Goal: Task Accomplishment & Management: Manage account settings

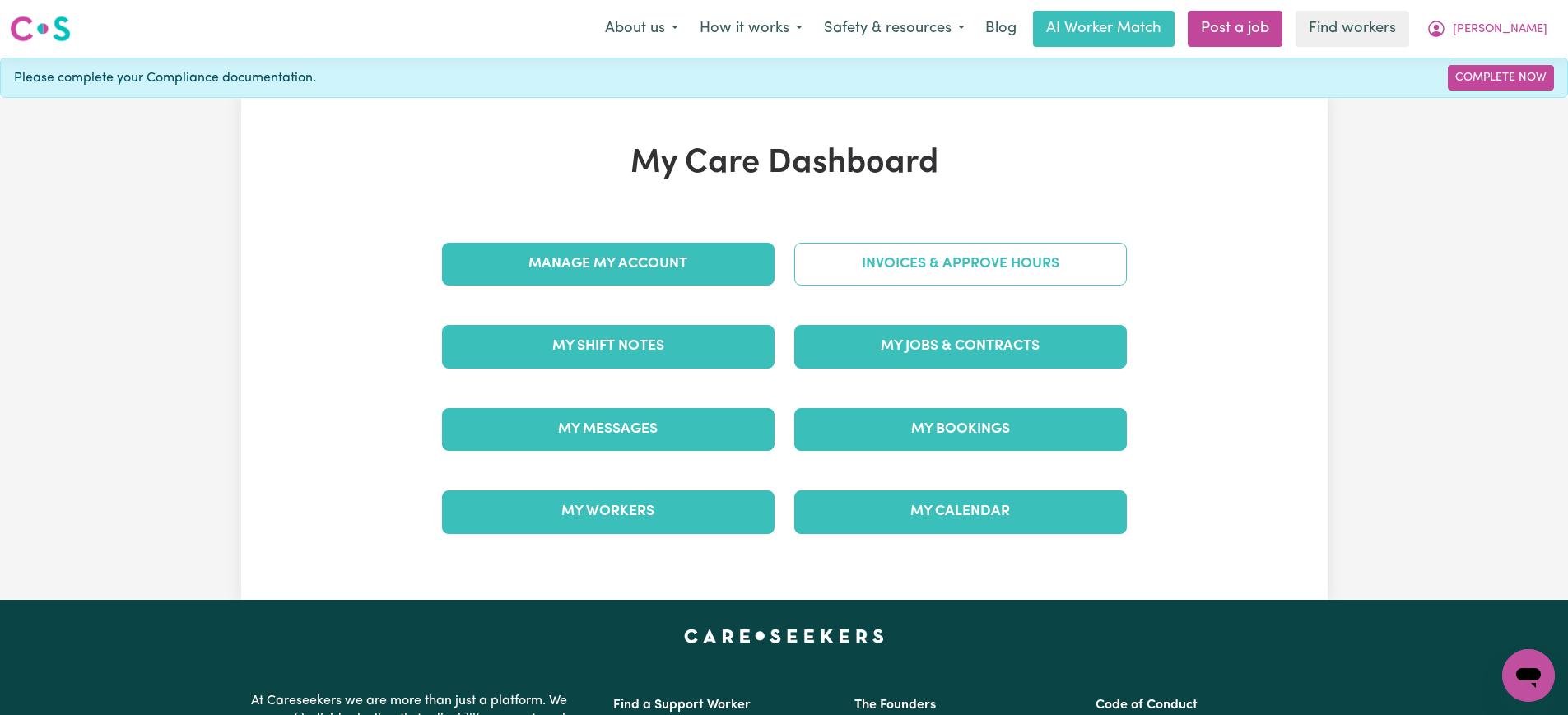
click at [805, 278] on link "Invoices & Approve Hours" at bounding box center [960, 264] width 333 height 43
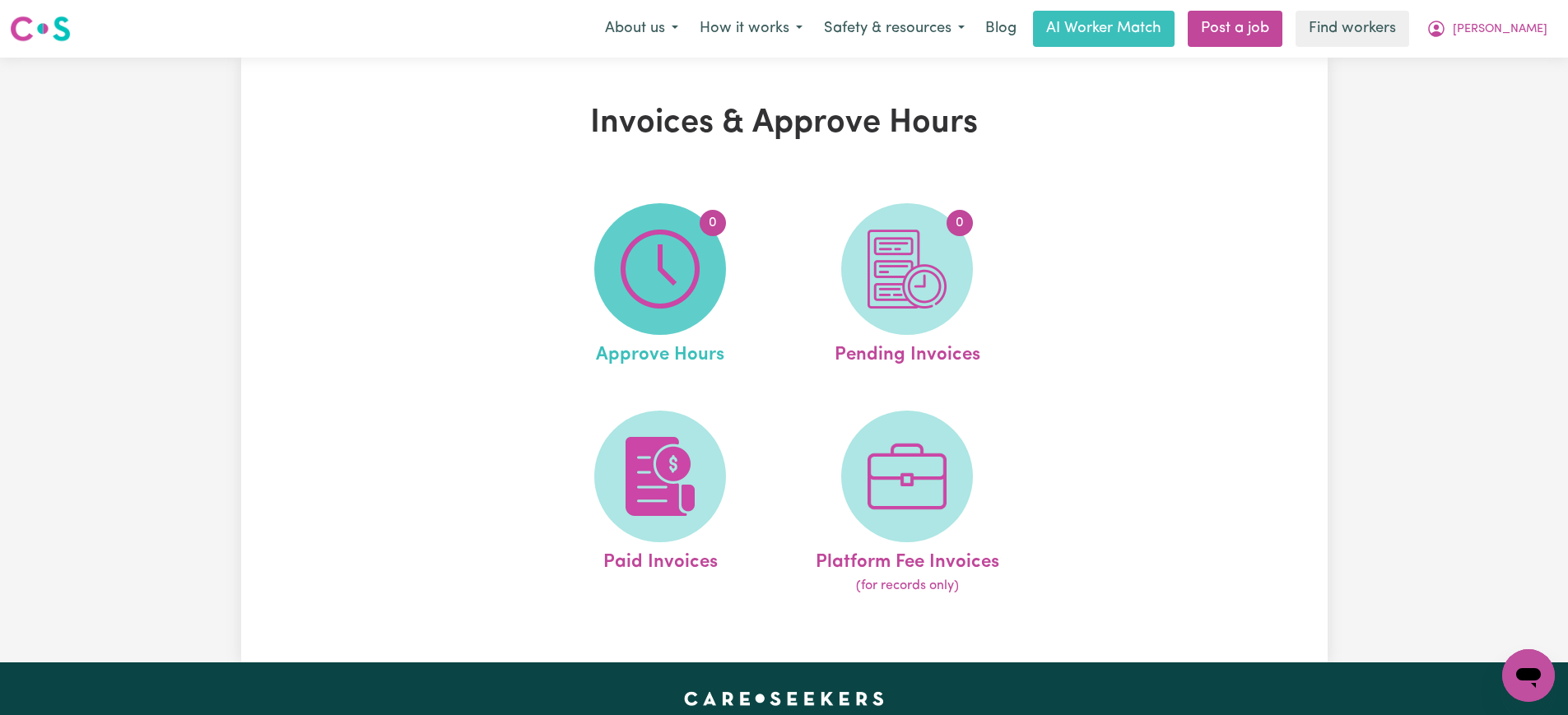
click at [706, 285] on span "0" at bounding box center [660, 269] width 132 height 132
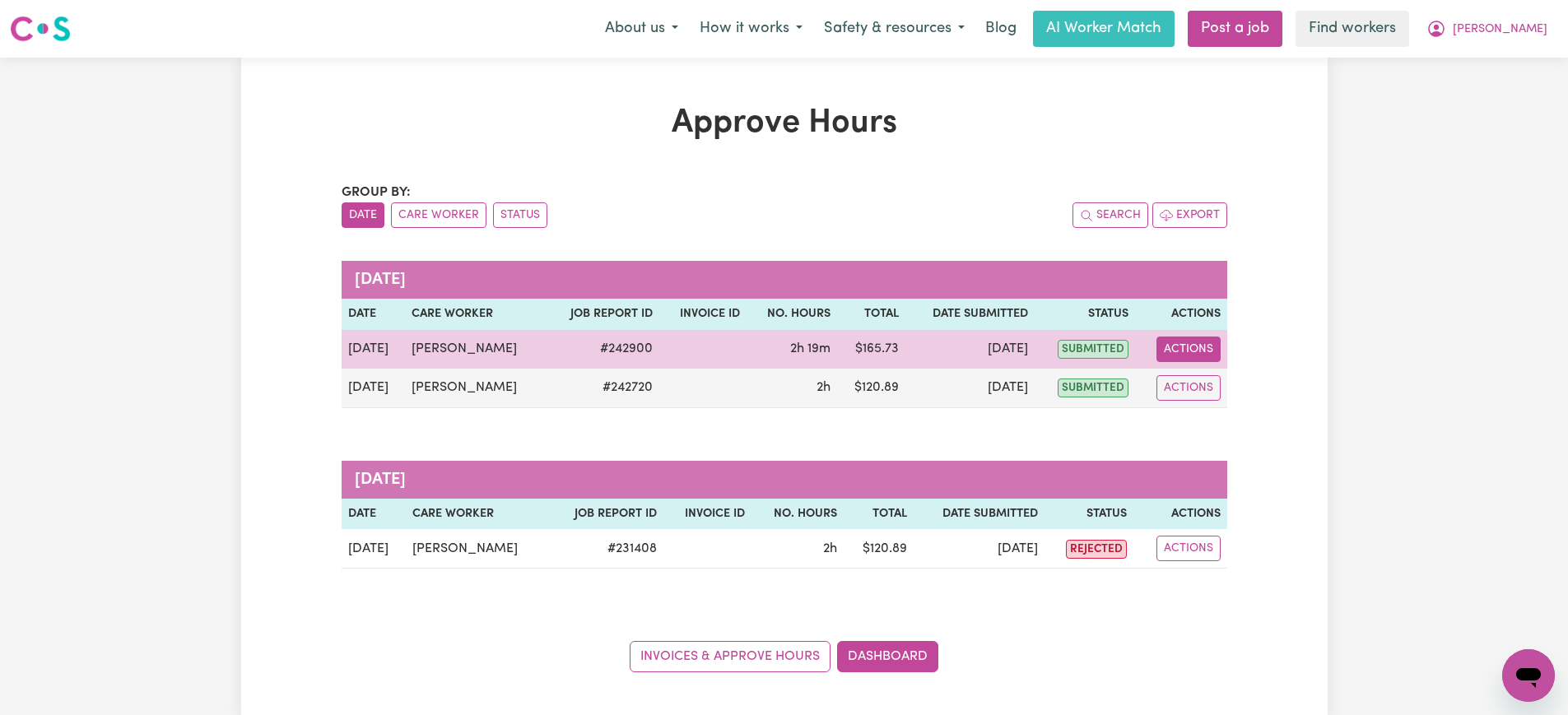
click at [1184, 350] on button "Actions" at bounding box center [1188, 349] width 64 height 26
click at [1194, 378] on link "View Job Report" at bounding box center [1229, 387] width 141 height 33
select select "pm"
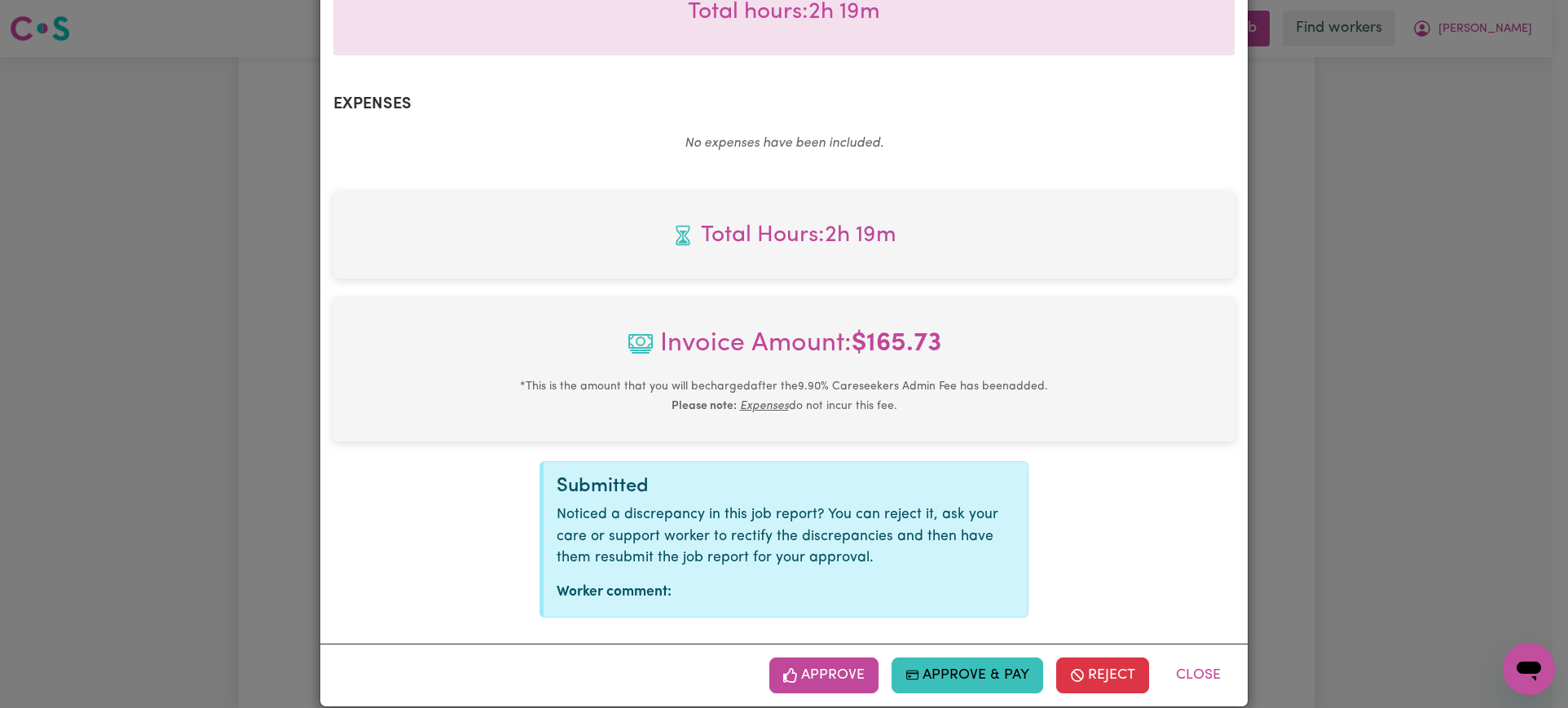
scroll to position [570, 0]
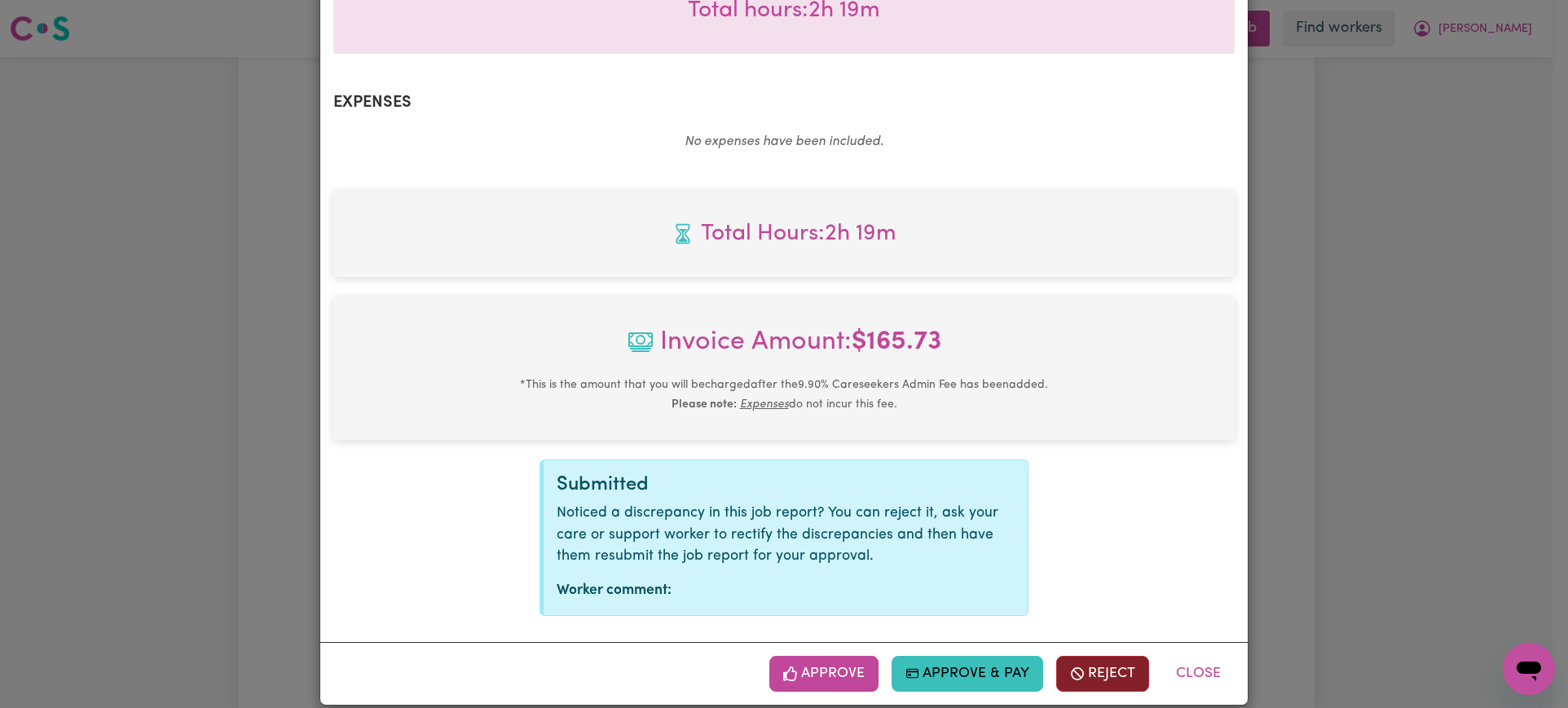
click at [1086, 656] on button "Reject" at bounding box center [1103, 674] width 93 height 36
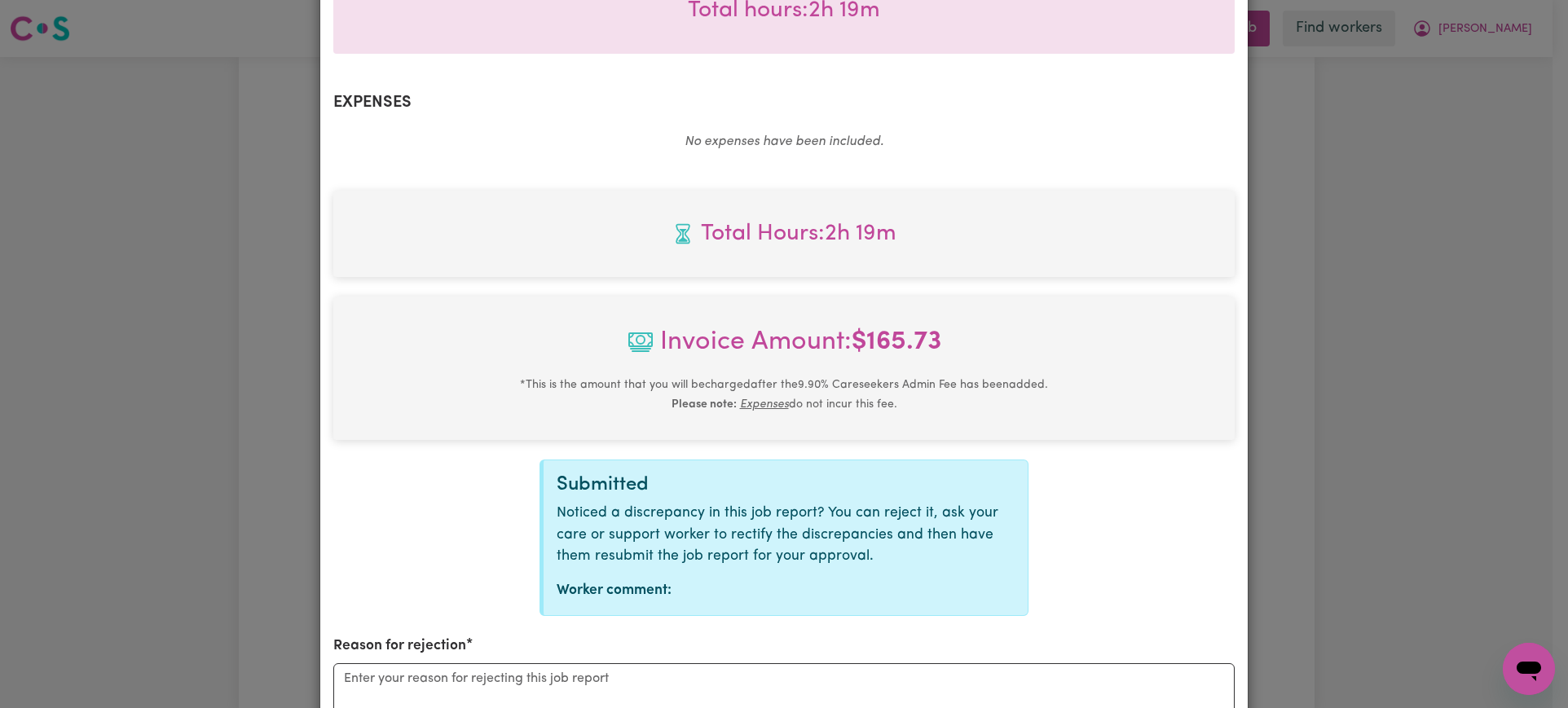
click at [508, 640] on div "Reason for rejection" at bounding box center [784, 710] width 902 height 150
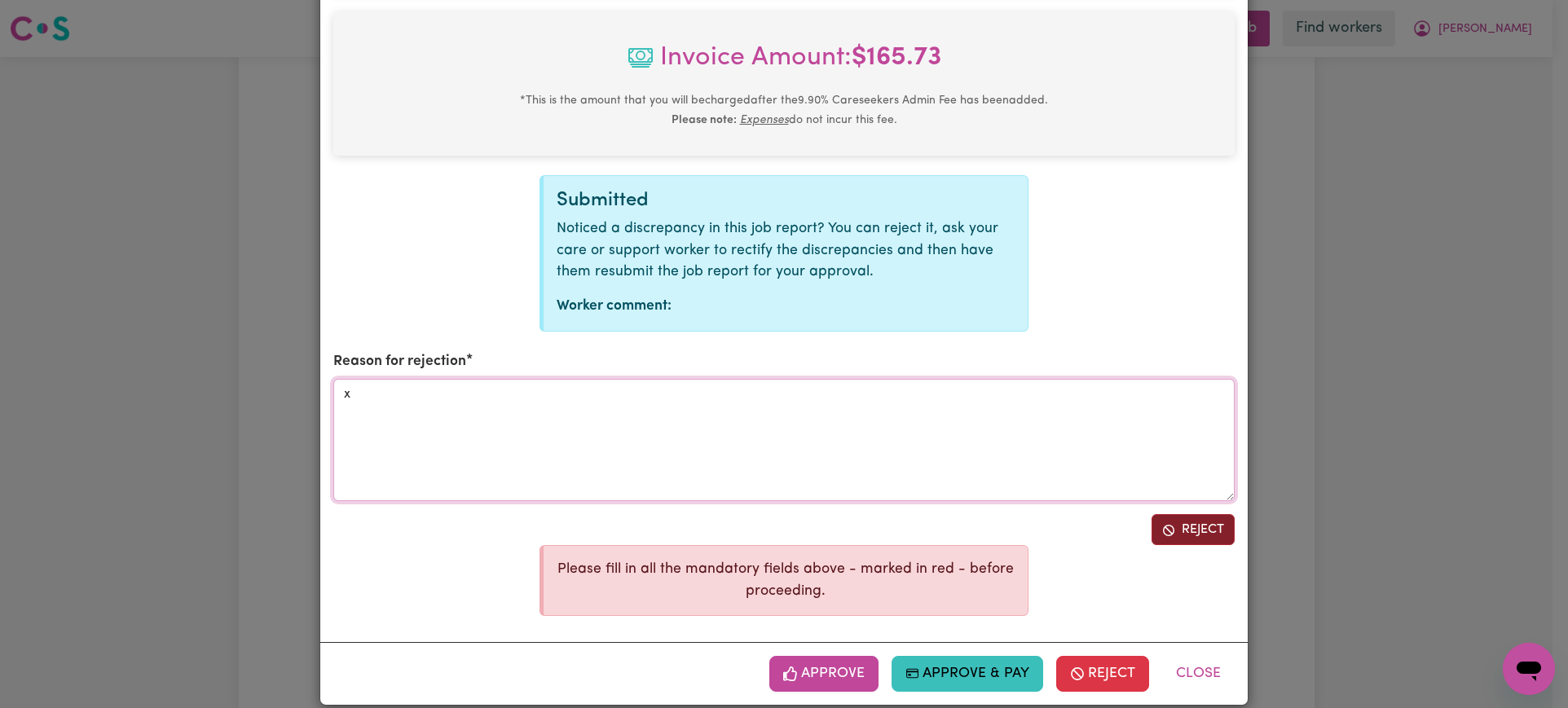
type textarea "x"
click at [1170, 514] on button "Reject" at bounding box center [1193, 530] width 83 height 31
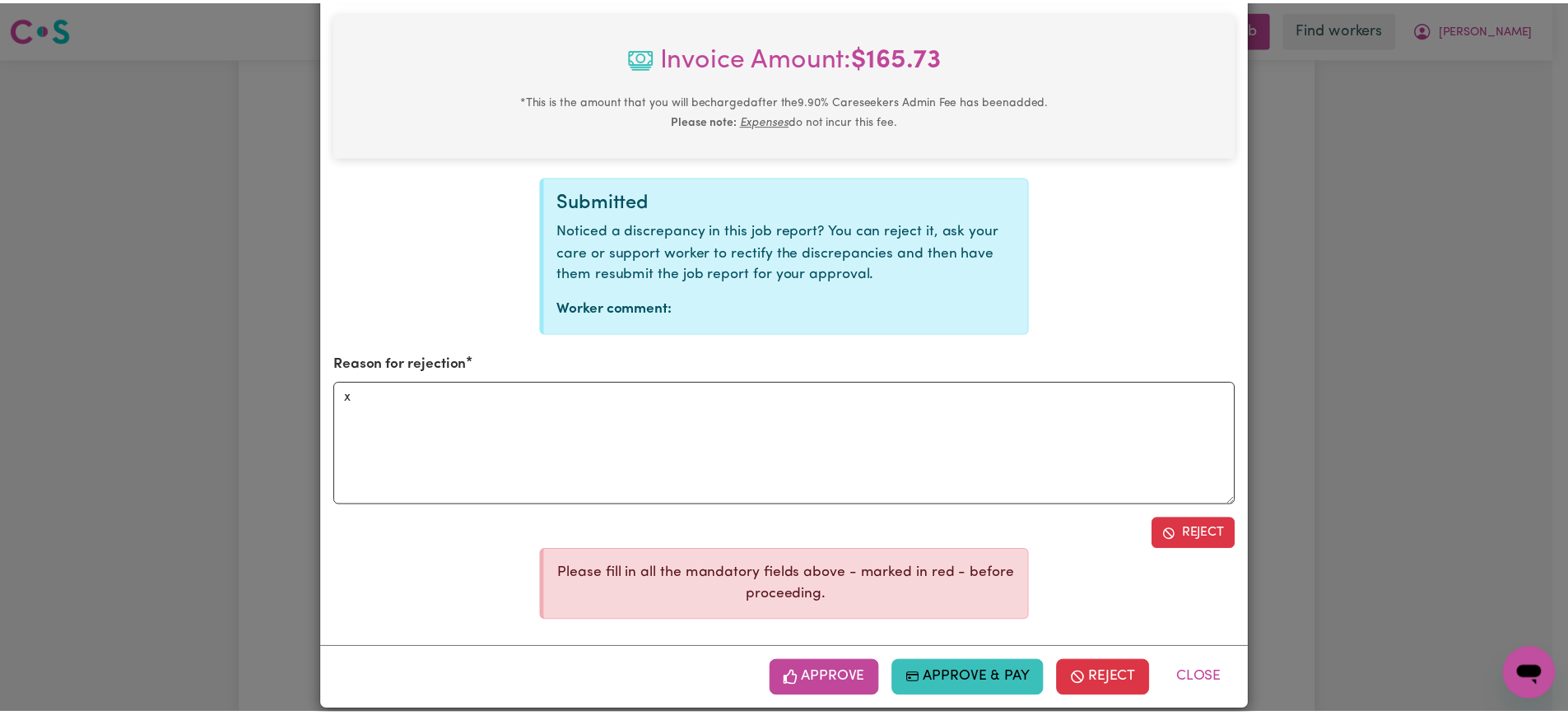
scroll to position [576, 0]
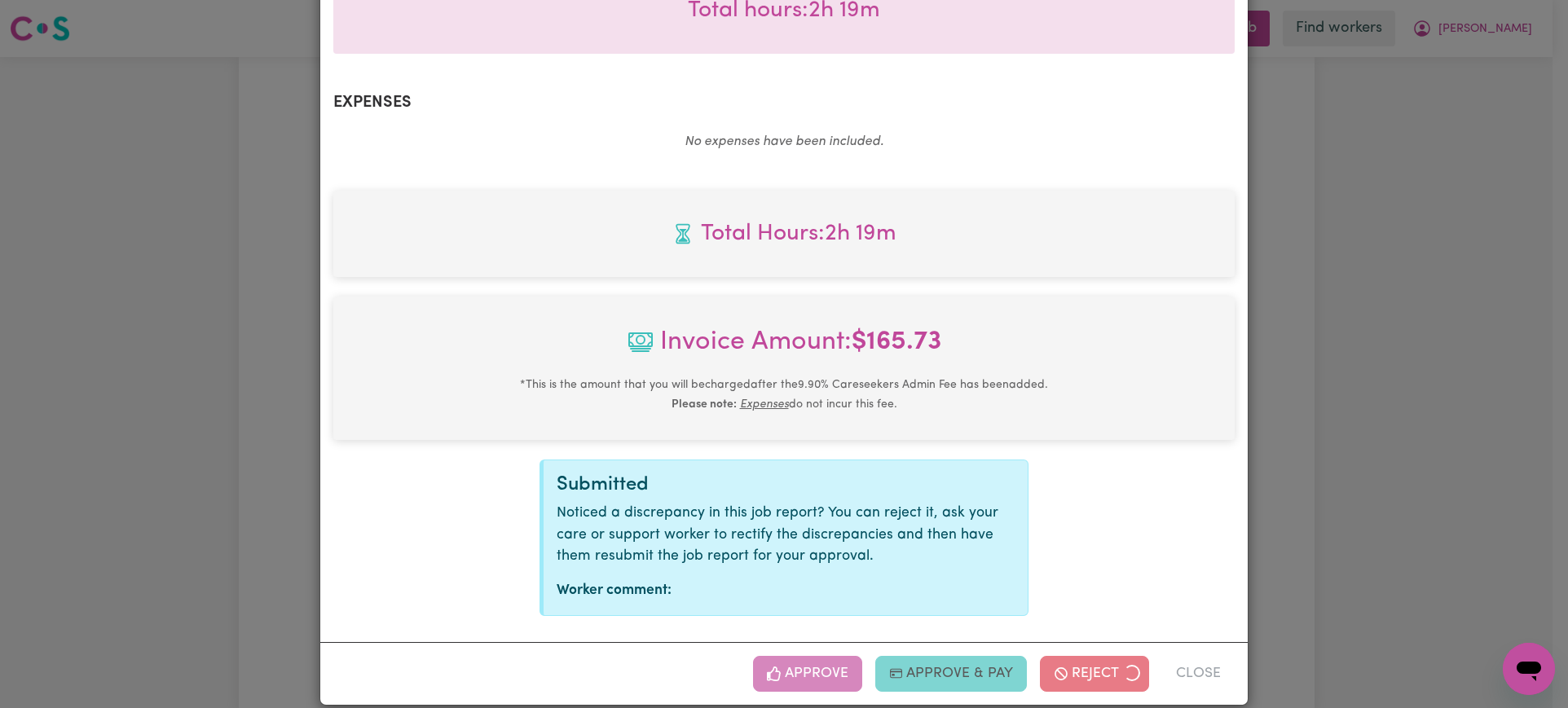
click at [1377, 396] on div "Job Report # 242900 - [PERSON_NAME] Summary Job report # 242900 Client name: [P…" at bounding box center [784, 354] width 1568 height 708
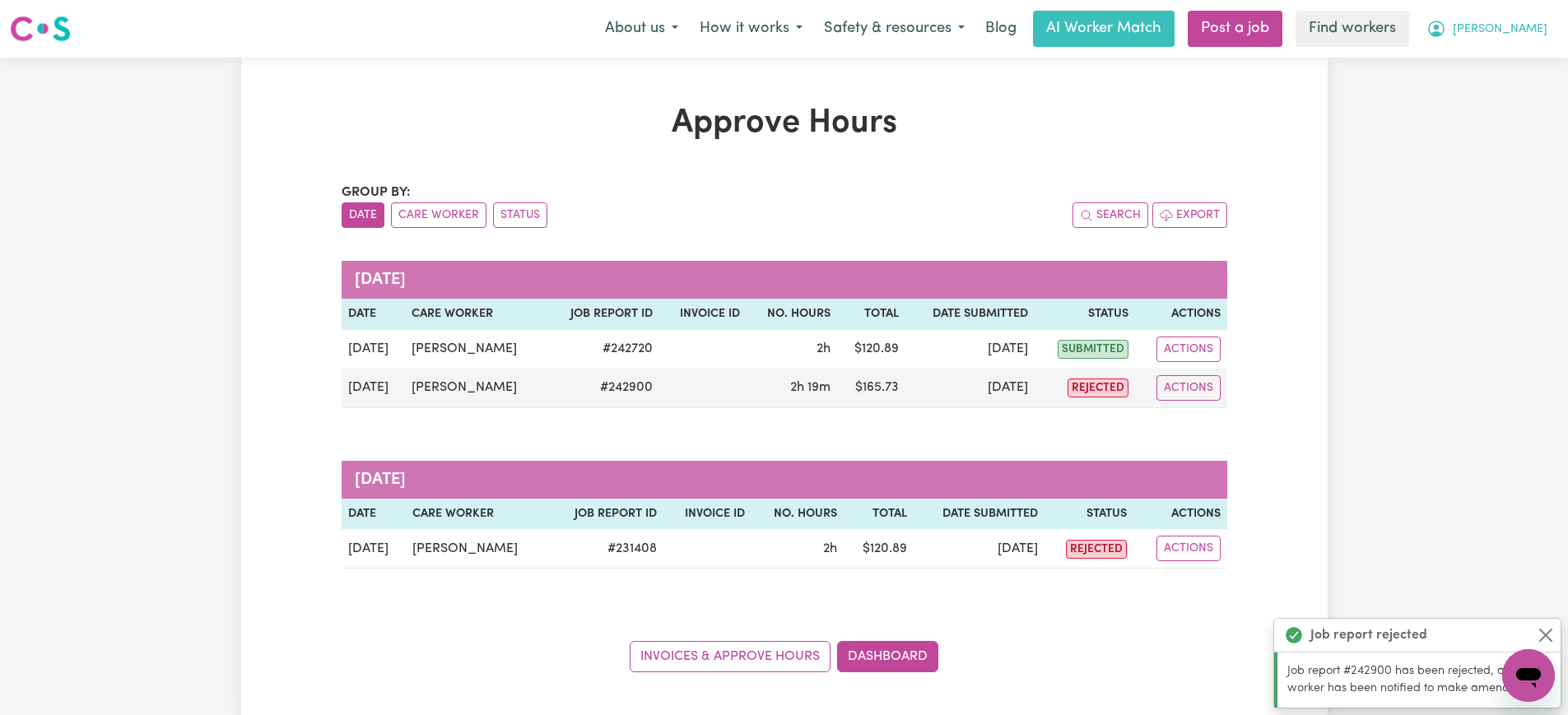
click at [1518, 28] on span "[PERSON_NAME]" at bounding box center [1499, 30] width 94 height 18
click at [1513, 86] on link "Logout" at bounding box center [1493, 94] width 130 height 31
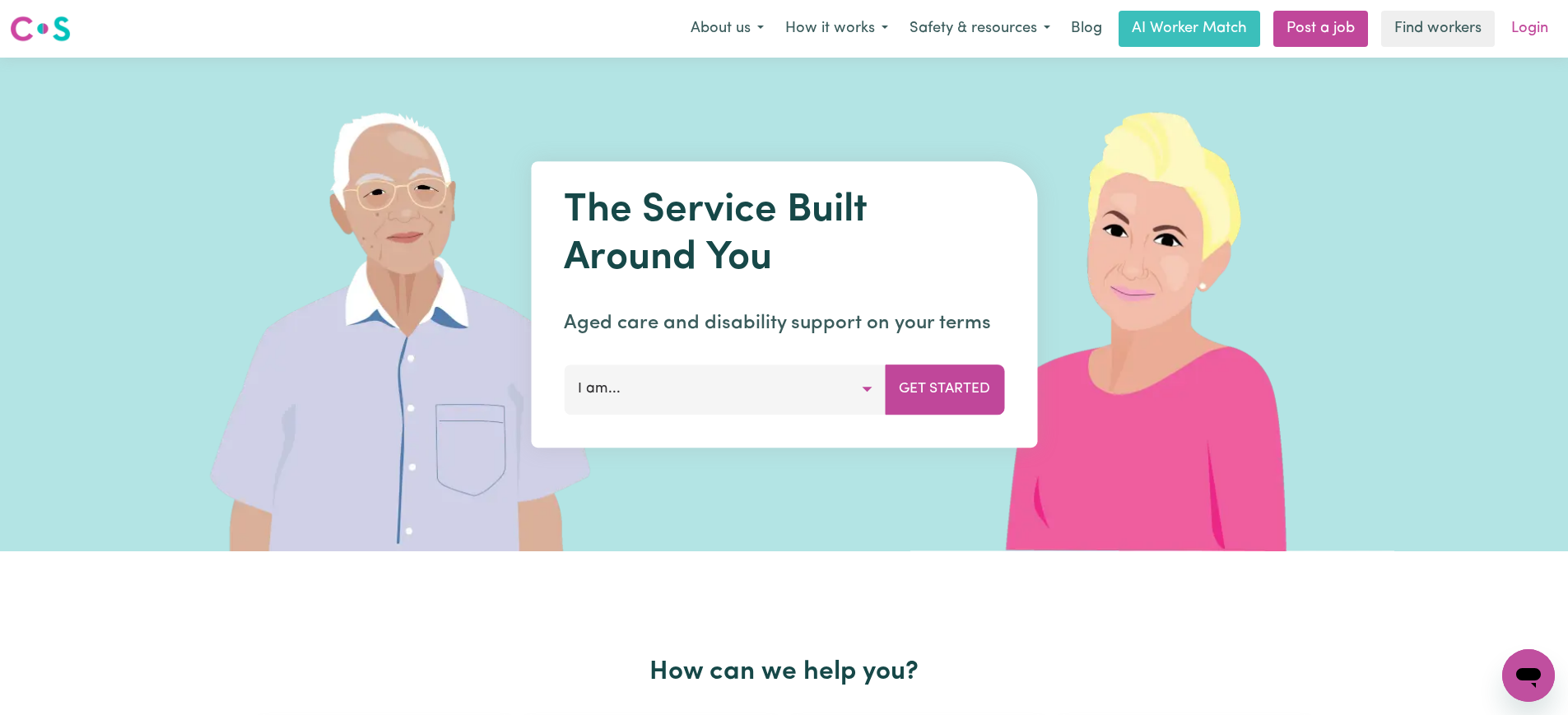
click at [1525, 19] on link "Login" at bounding box center [1530, 29] width 57 height 36
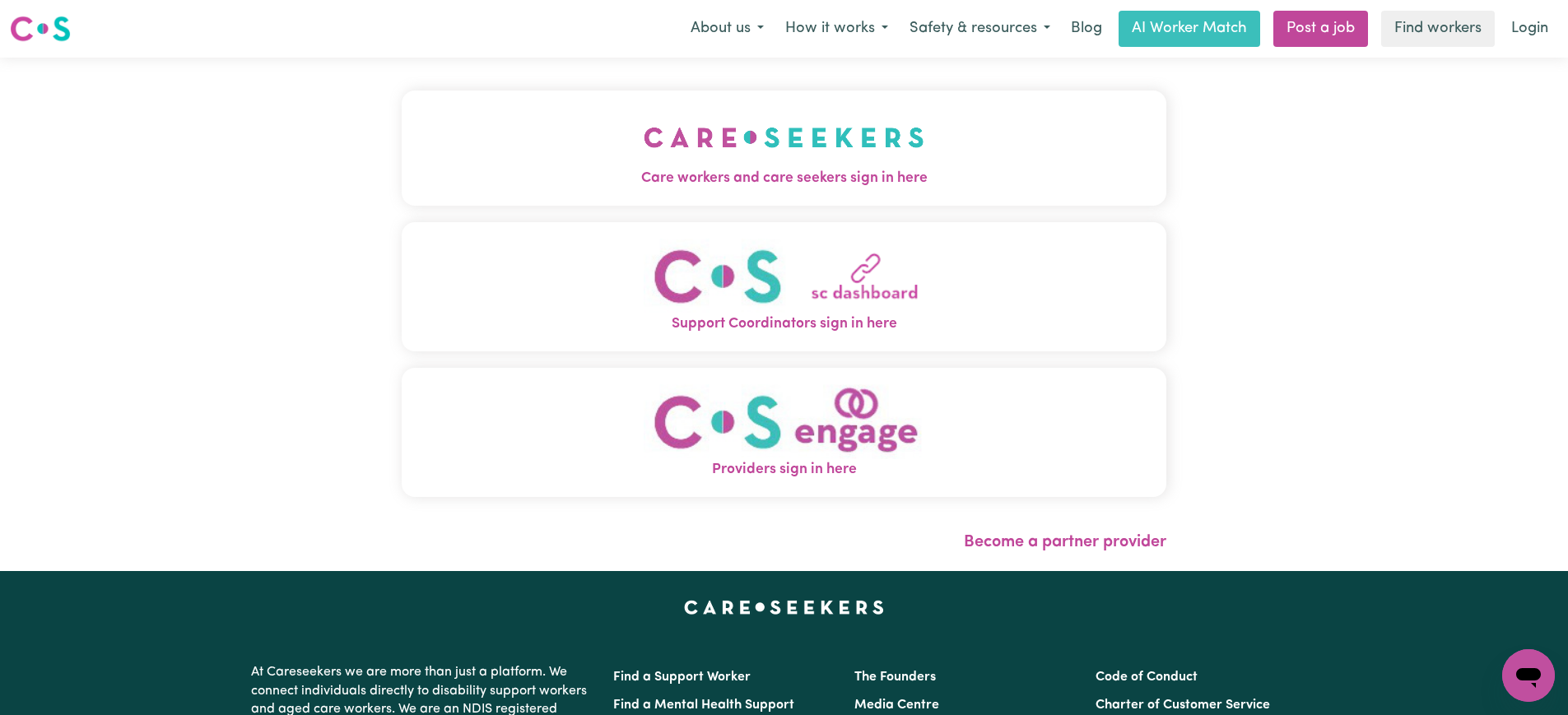
click at [691, 162] on img "Care workers and care seekers sign in here" at bounding box center [784, 137] width 280 height 61
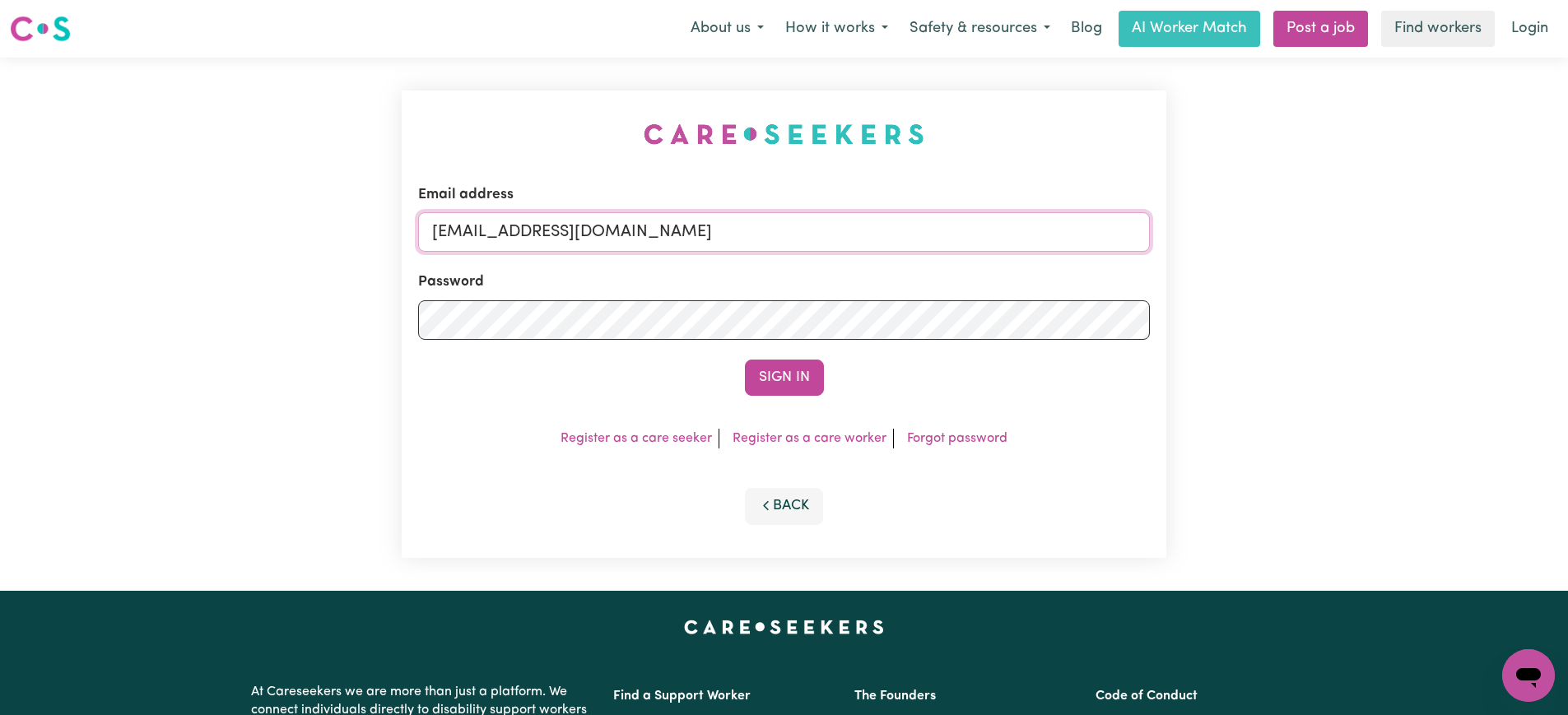
drag, startPoint x: 532, startPoint y: 237, endPoint x: 1338, endPoint y: 236, distance: 806.0
click at [1338, 236] on div "Email address [EMAIL_ADDRESS][DOMAIN_NAME] Password Sign In Register as a care …" at bounding box center [784, 323] width 1568 height 533
type input "SUPERUSER~[EMAIL_ADDRESS][DOMAIN_NAME]"
click at [745, 359] on button "Sign In" at bounding box center [784, 378] width 79 height 36
